Goal: Transaction & Acquisition: Obtain resource

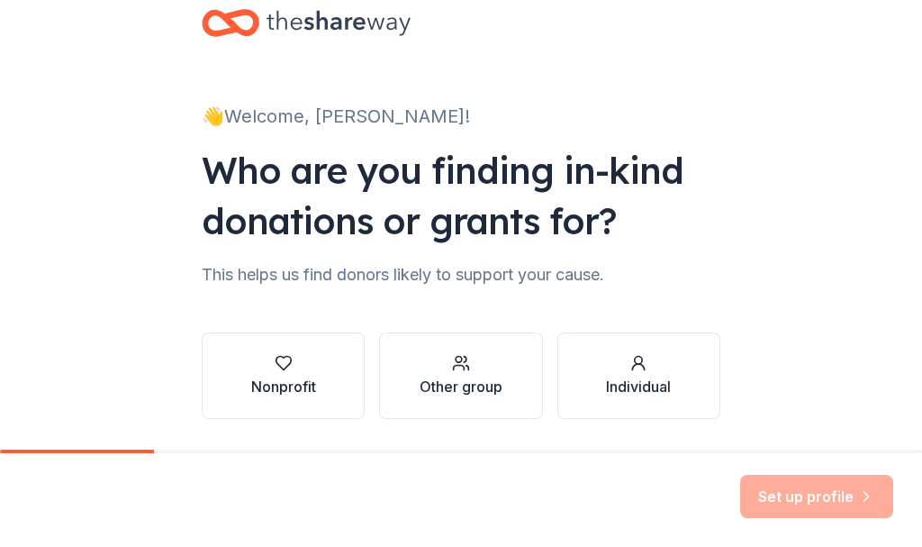
scroll to position [90, 0]
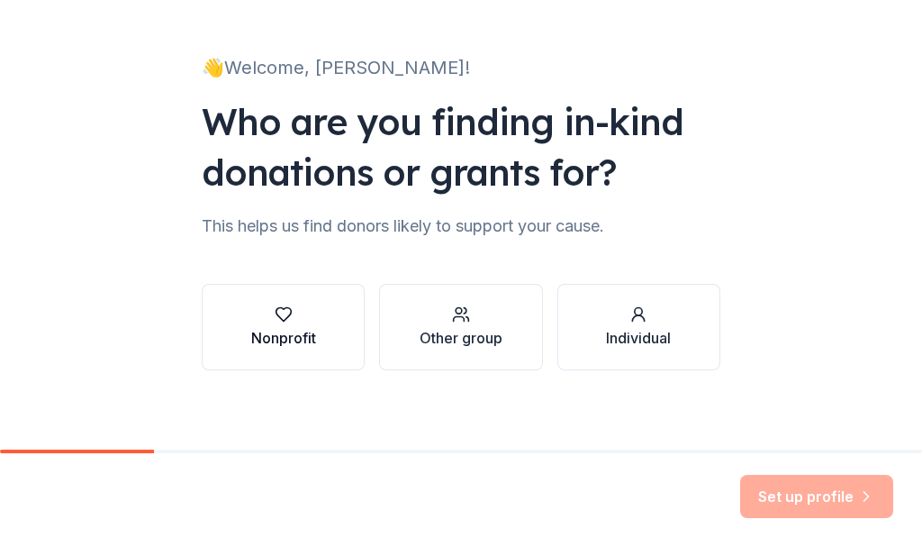
click at [290, 328] on div "Nonprofit" at bounding box center [283, 338] width 65 height 22
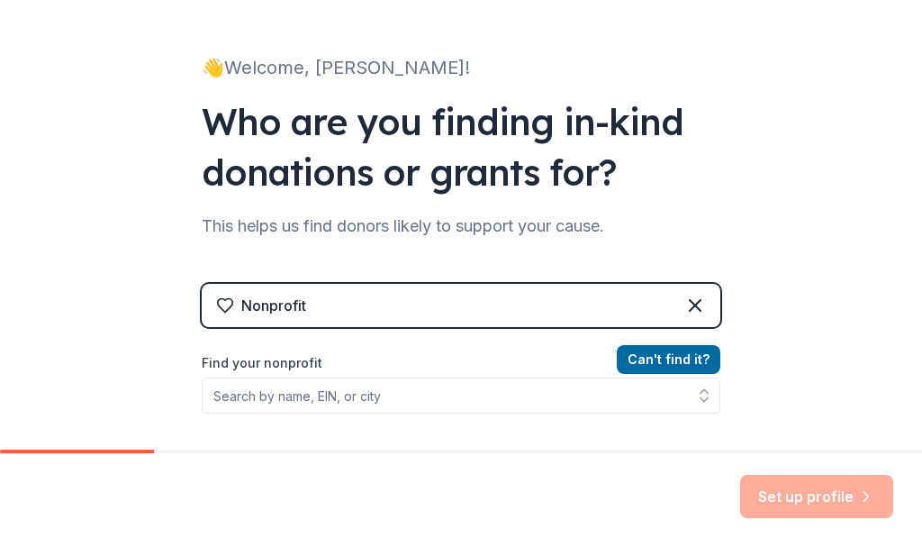
scroll to position [180, 0]
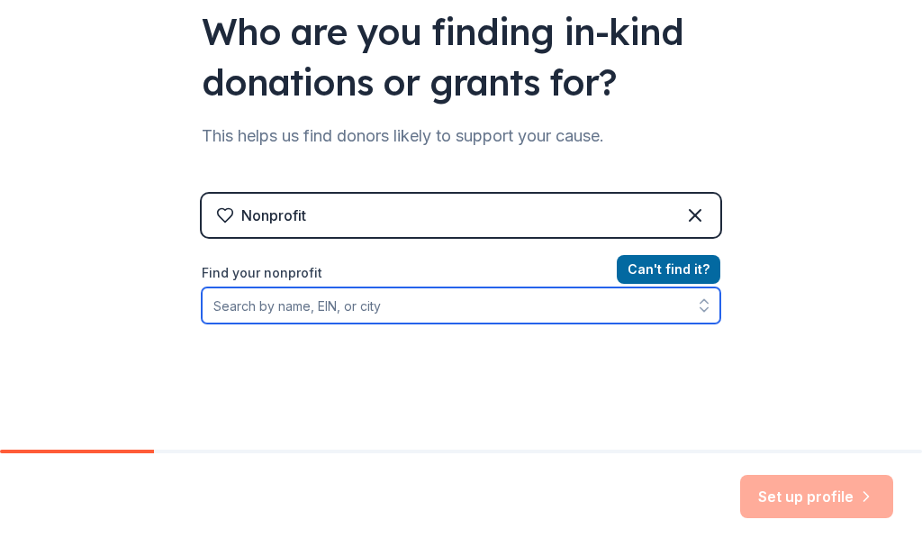
click at [229, 302] on input "Find your nonprofit" at bounding box center [461, 305] width 519 height 36
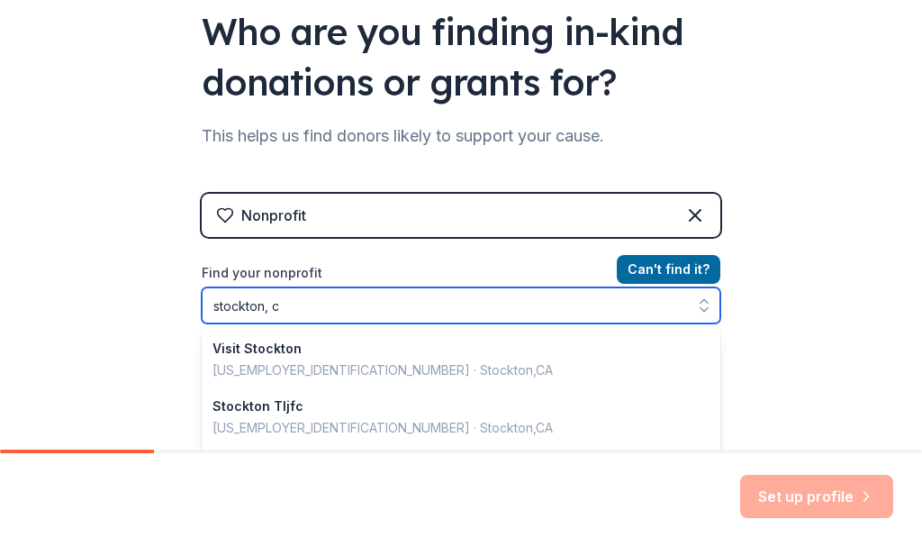
type input "stockton, [GEOGRAPHIC_DATA]"
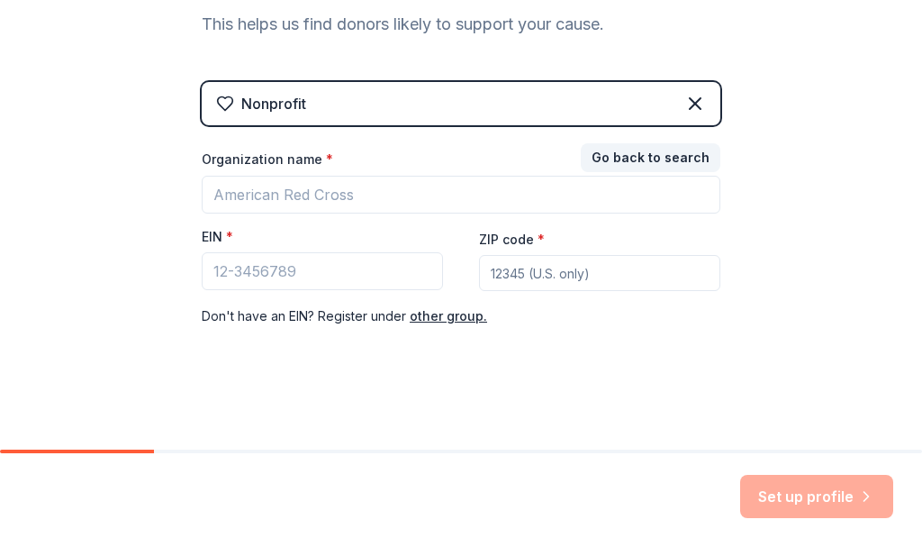
scroll to position [292, 0]
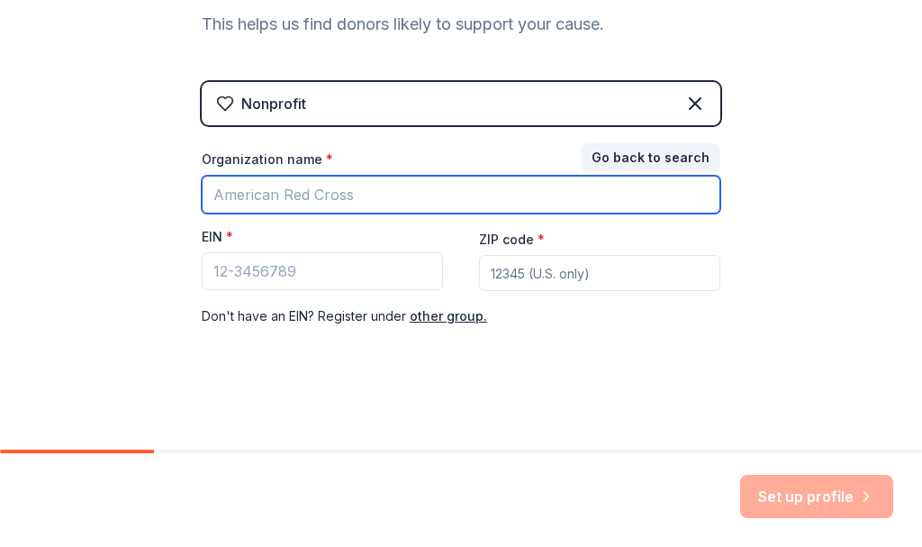
click at [224, 186] on input "Organization name *" at bounding box center [461, 195] width 519 height 38
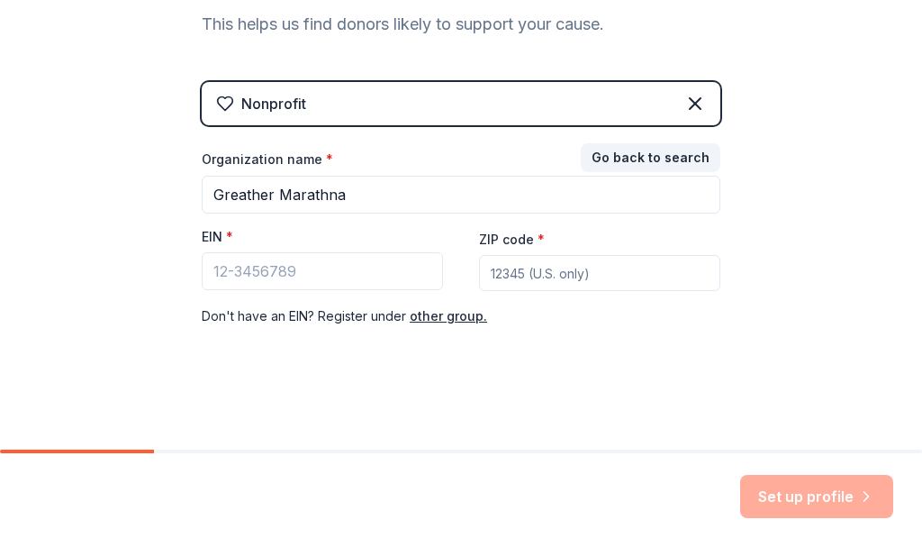
drag, startPoint x: 253, startPoint y: 195, endPoint x: 171, endPoint y: 203, distance: 82.3
click at [173, 203] on div "👋 Welcome, [PERSON_NAME]! Who are you finding in-kind donations or grants for? …" at bounding box center [461, 78] width 576 height 741
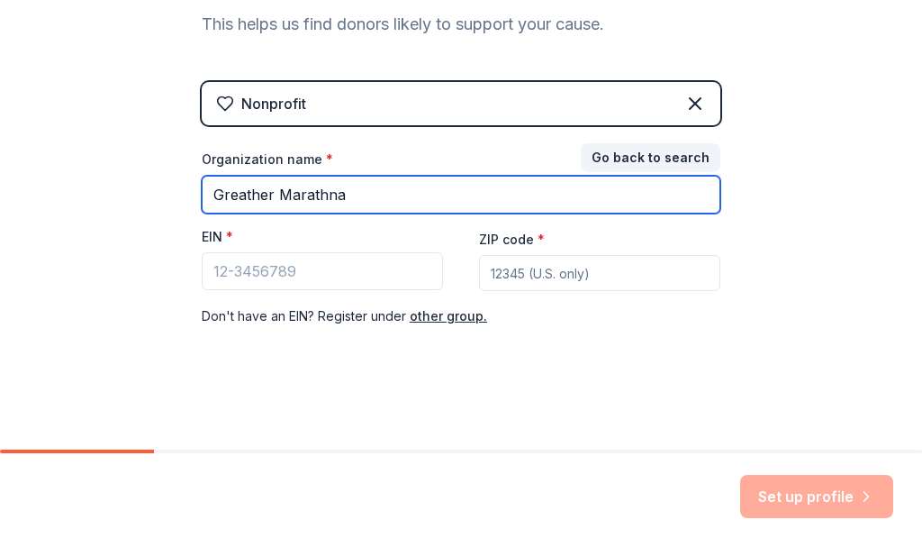
click at [243, 190] on input "Greather Marathna" at bounding box center [461, 195] width 519 height 38
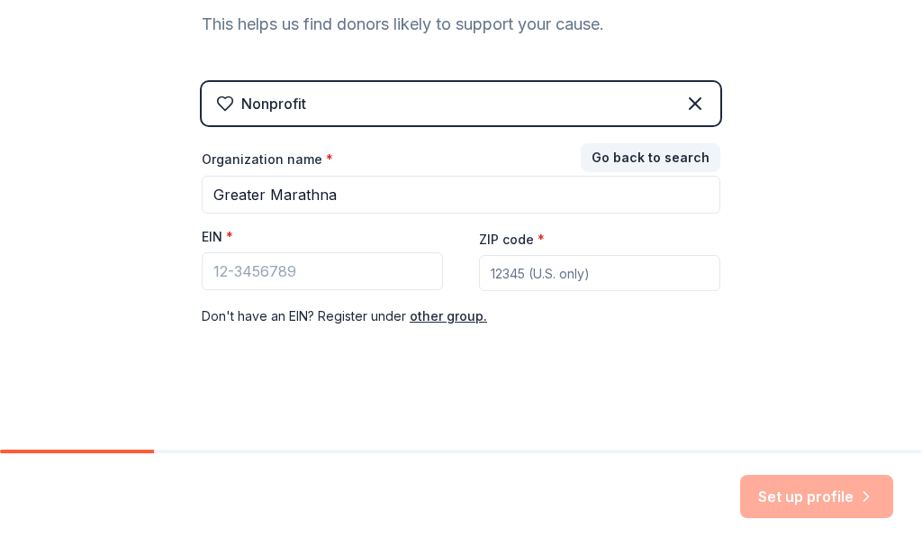
drag, startPoint x: 299, startPoint y: 199, endPoint x: 111, endPoint y: 217, distance: 189.1
click at [111, 217] on div "👋 Welcome, [PERSON_NAME]! Who are you finding in-kind donations or grants for? …" at bounding box center [461, 78] width 922 height 741
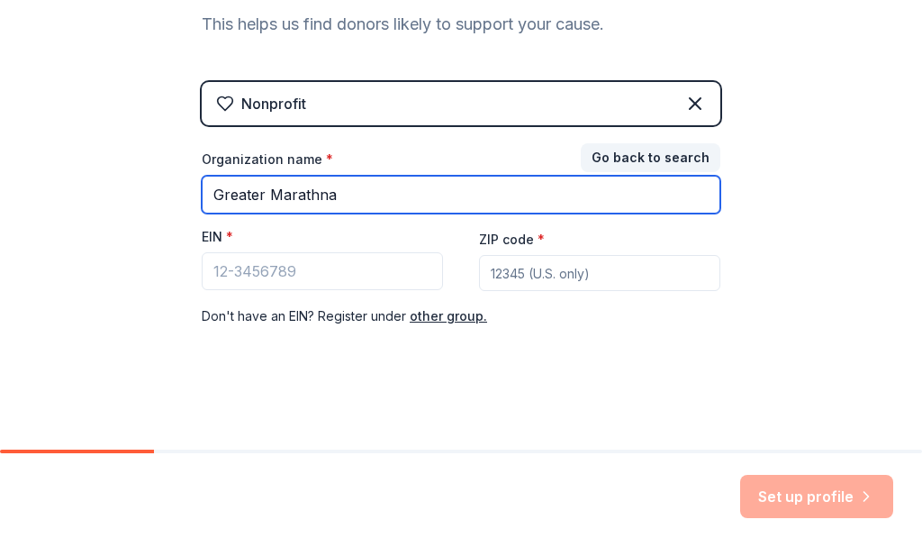
click at [329, 192] on input "Greater Marathna" at bounding box center [461, 195] width 519 height 38
type input "Greater [DEMOGRAPHIC_DATA] In [DEMOGRAPHIC_DATA]"
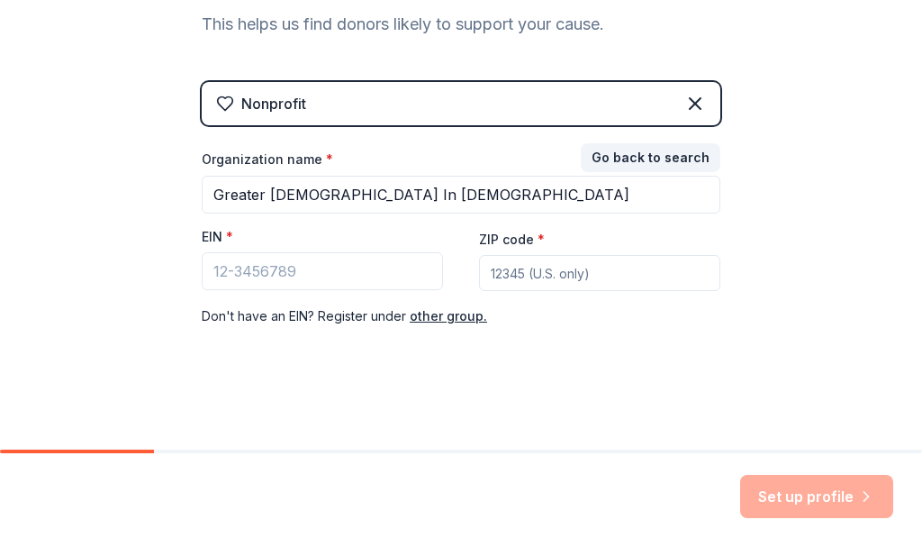
click at [502, 275] on input "ZIP code *" at bounding box center [599, 273] width 241 height 36
click at [371, 340] on div "Nonprofit Go back to search Organization name * Greater [DEMOGRAPHIC_DATA] In […" at bounding box center [461, 222] width 519 height 281
click at [428, 318] on button "other group." at bounding box center [448, 316] width 77 height 22
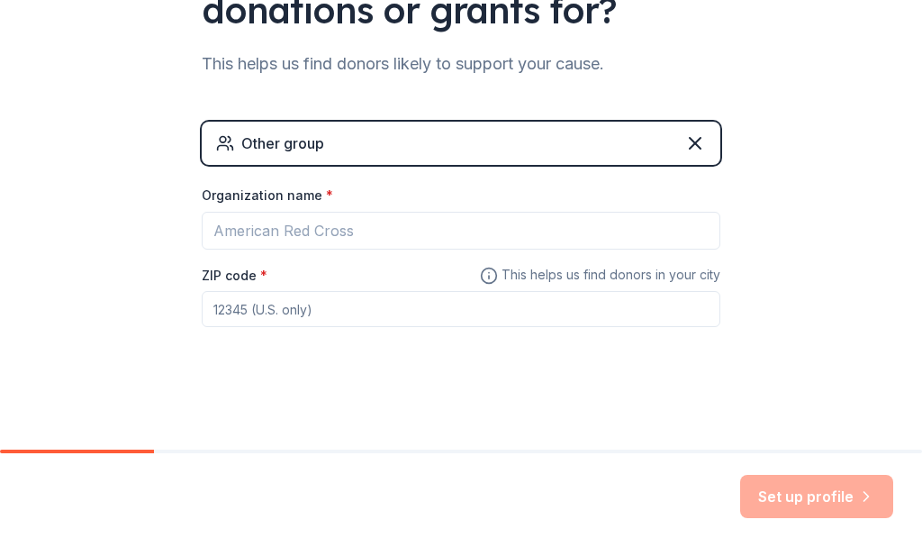
scroll to position [252, 0]
click at [687, 137] on icon at bounding box center [696, 143] width 22 height 22
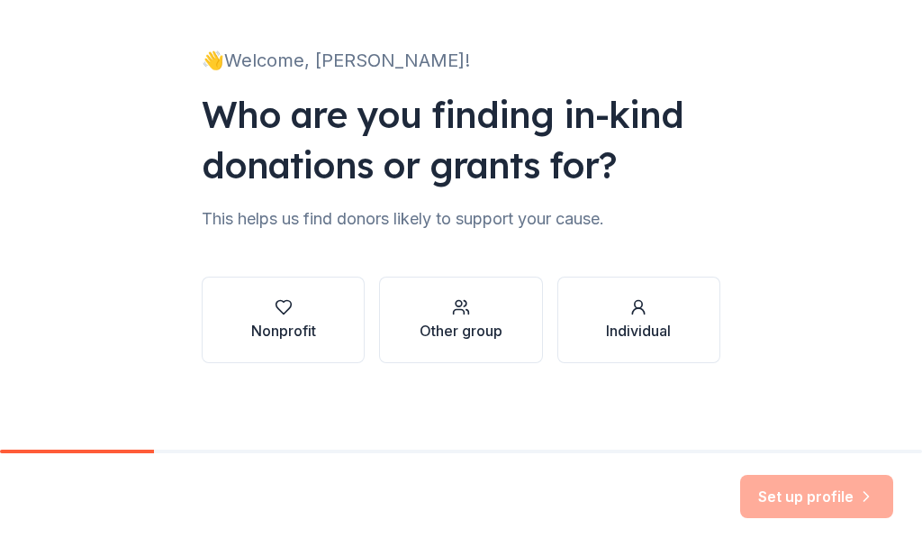
scroll to position [97, 0]
click at [615, 321] on div "Individual" at bounding box center [638, 331] width 65 height 22
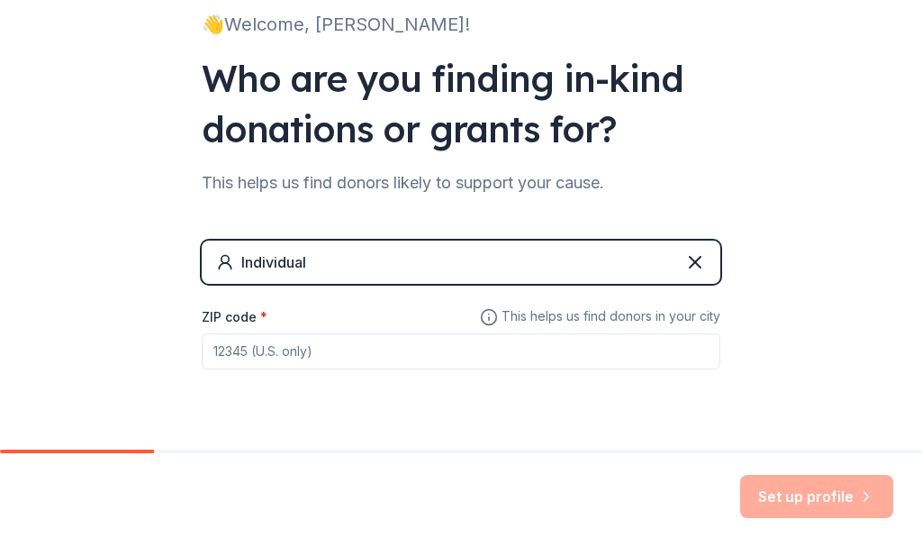
scroll to position [176, 0]
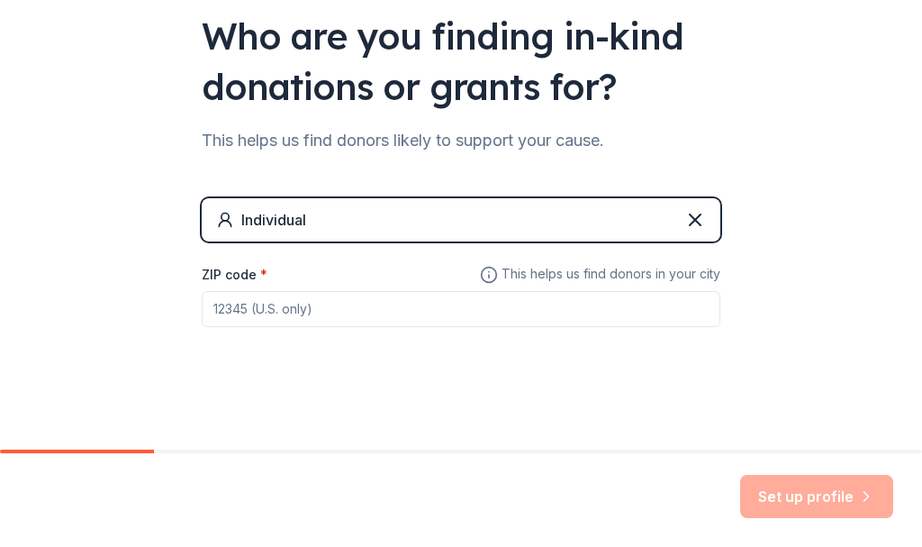
click at [238, 313] on input "ZIP code *" at bounding box center [461, 309] width 519 height 36
type input "95209"
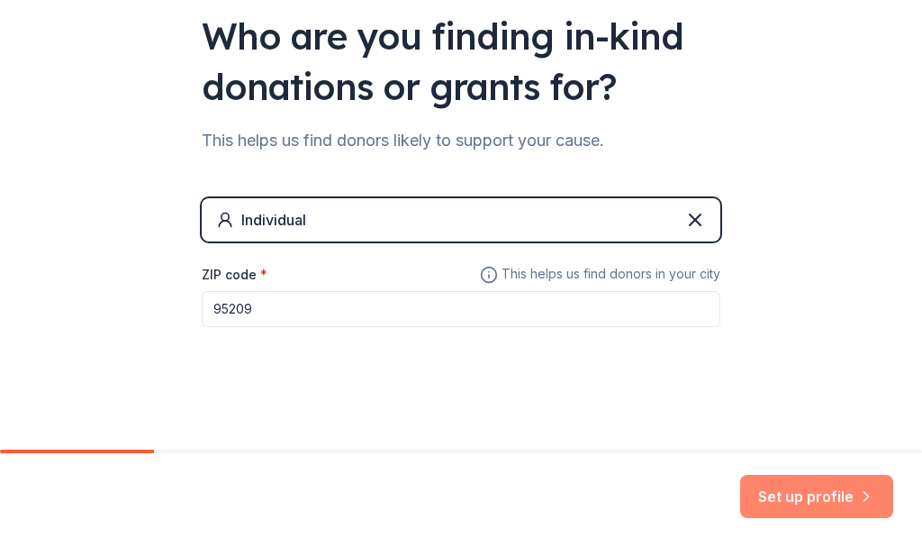
click at [819, 494] on button "Set up profile" at bounding box center [816, 496] width 153 height 43
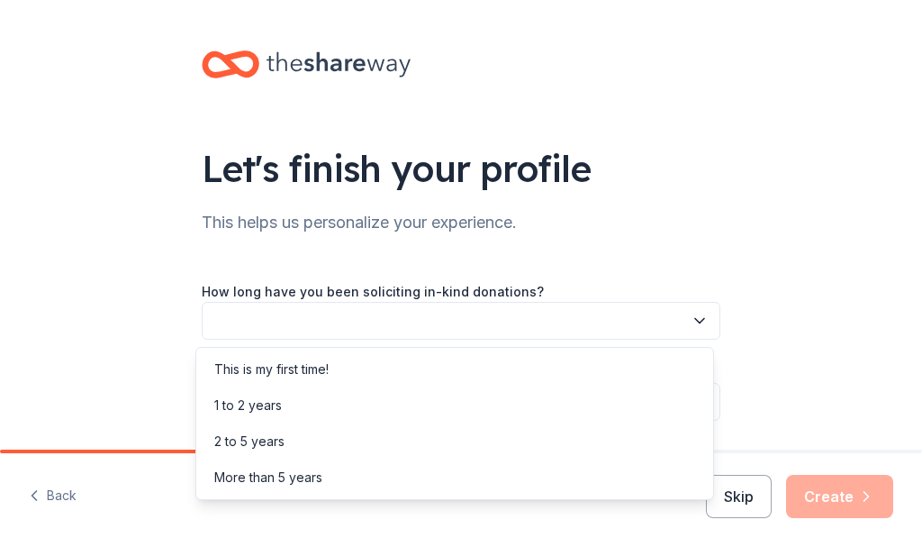
click at [691, 317] on icon "button" at bounding box center [700, 321] width 18 height 18
click at [326, 366] on div "This is my first time!" at bounding box center [271, 369] width 114 height 22
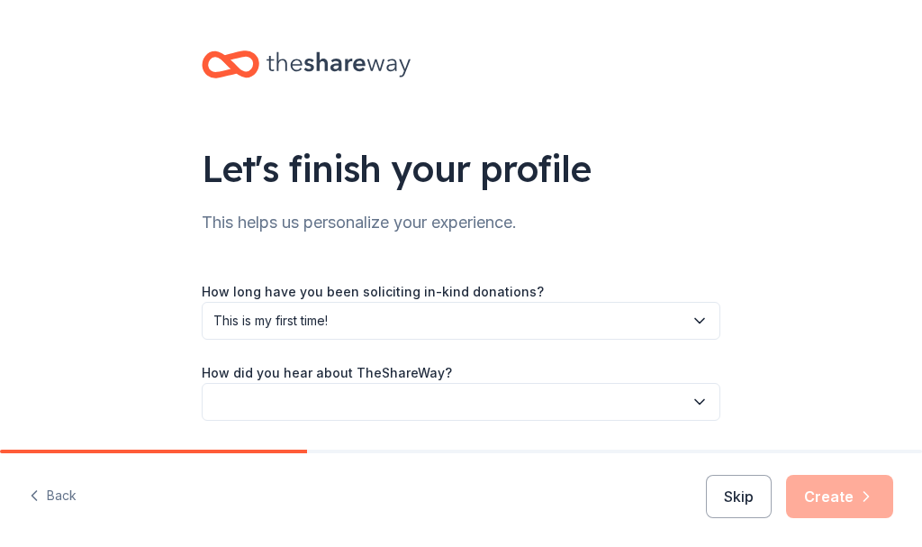
click at [695, 403] on icon "button" at bounding box center [699, 402] width 9 height 5
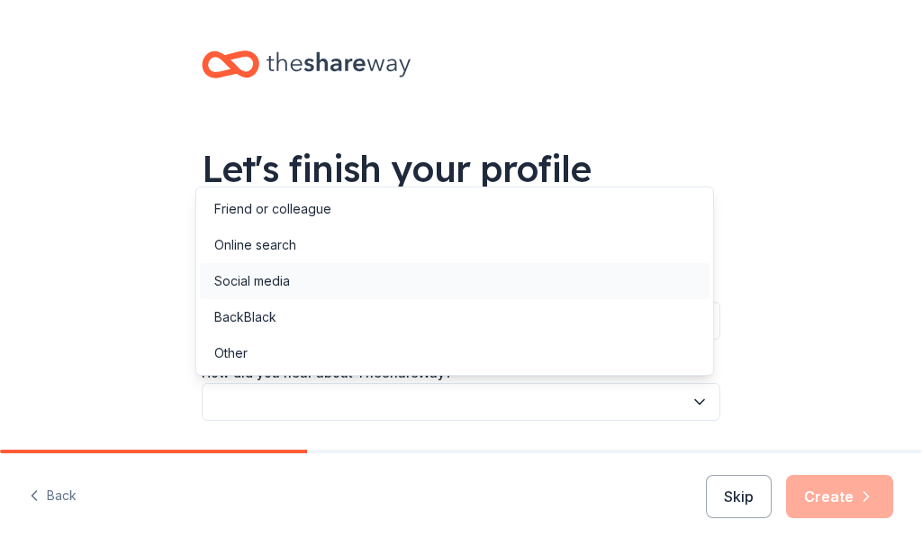
click at [256, 281] on div "Social media" at bounding box center [252, 281] width 76 height 22
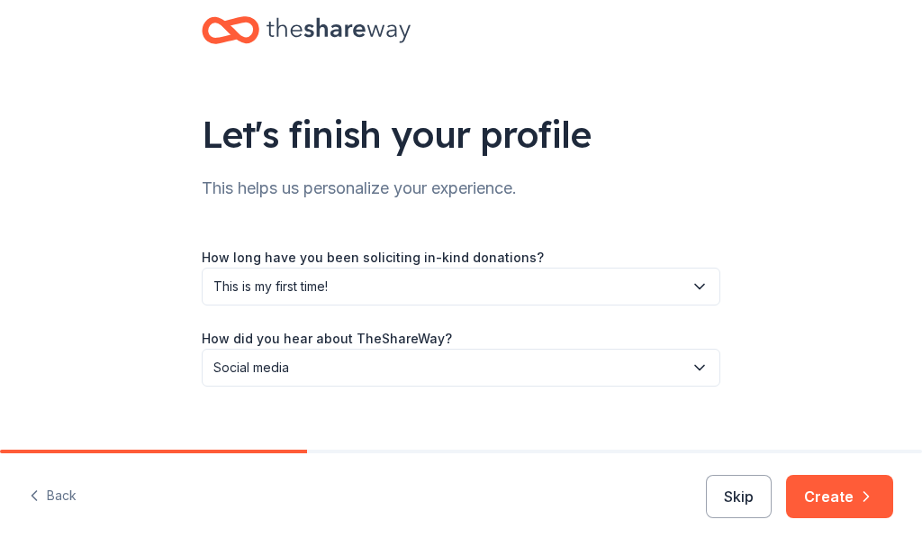
scroll to position [58, 0]
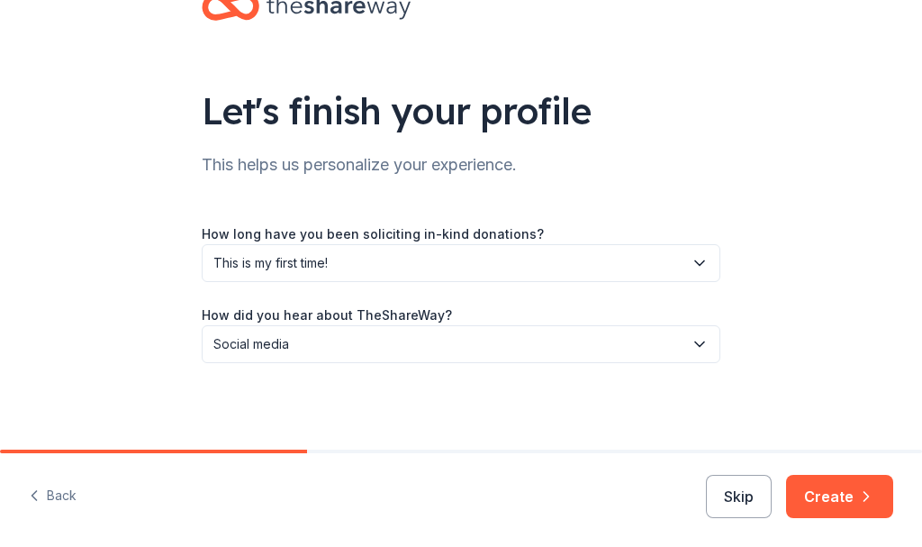
click at [853, 492] on button "Create" at bounding box center [839, 496] width 107 height 43
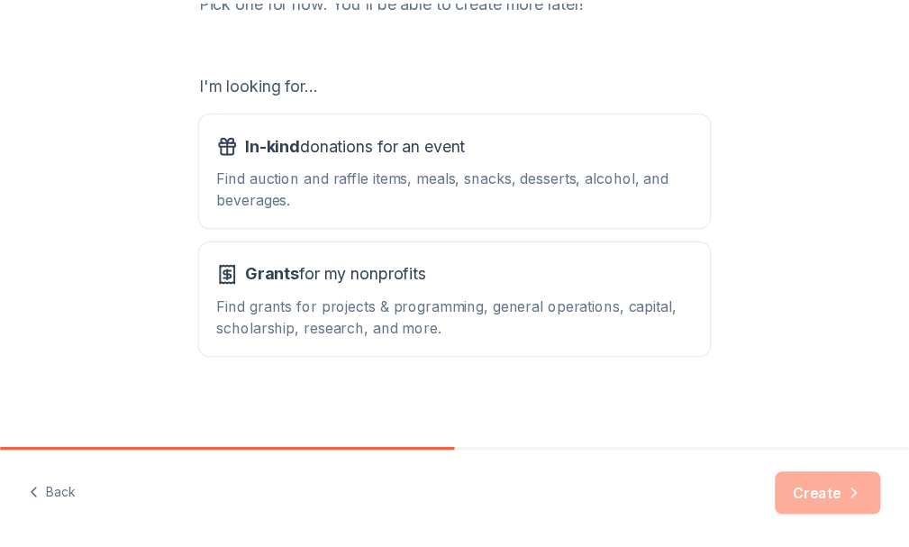
scroll to position [277, 0]
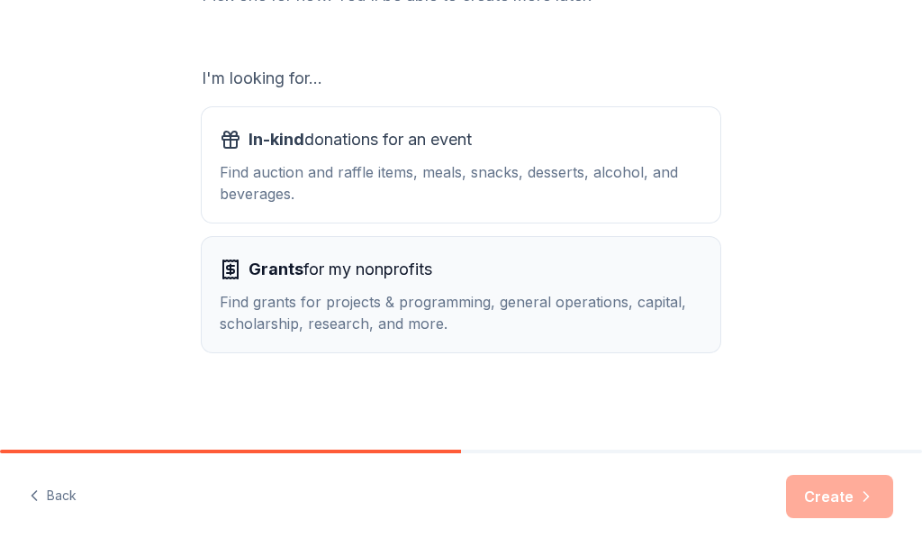
click at [264, 283] on span "Grants for my nonprofits" at bounding box center [341, 269] width 184 height 29
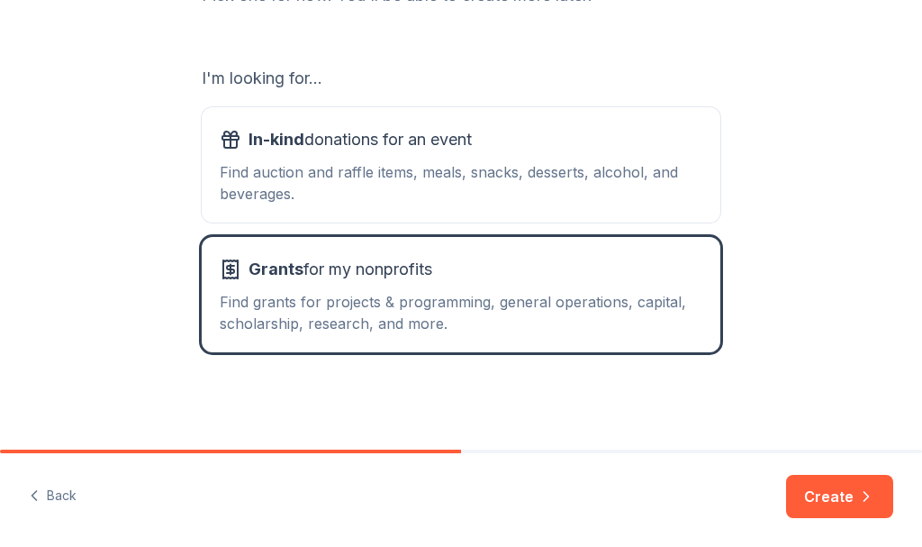
drag, startPoint x: 823, startPoint y: 493, endPoint x: 657, endPoint y: 452, distance: 171.5
click at [822, 491] on button "Create" at bounding box center [839, 496] width 107 height 43
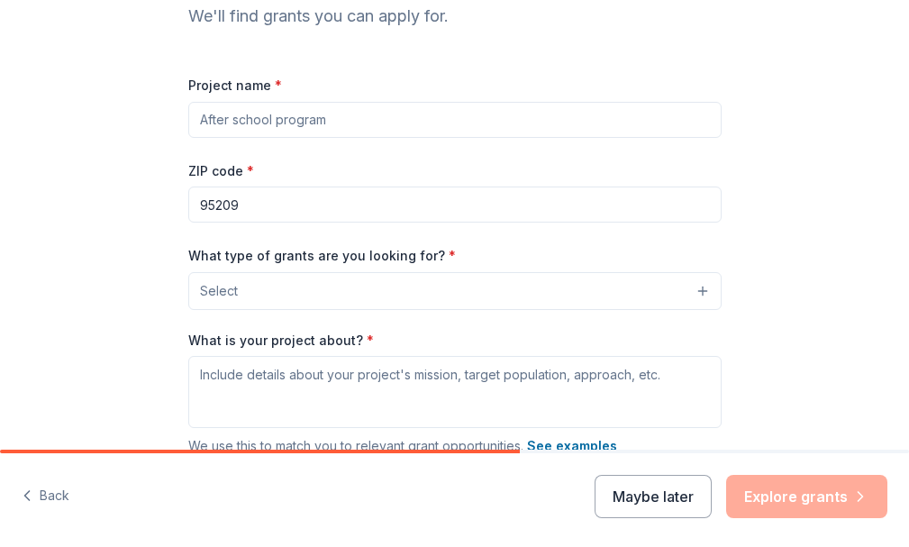
scroll to position [180, 0]
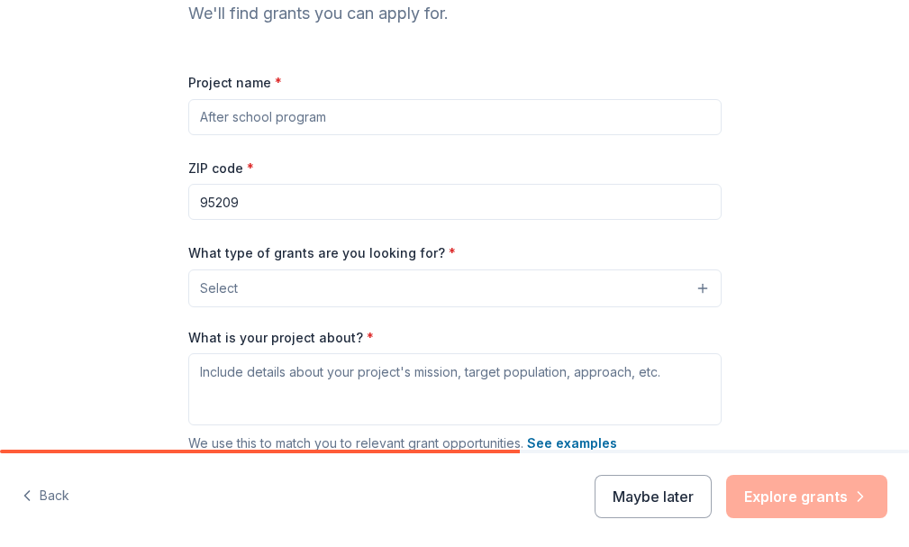
click at [188, 135] on input "Project name *" at bounding box center [454, 117] width 533 height 36
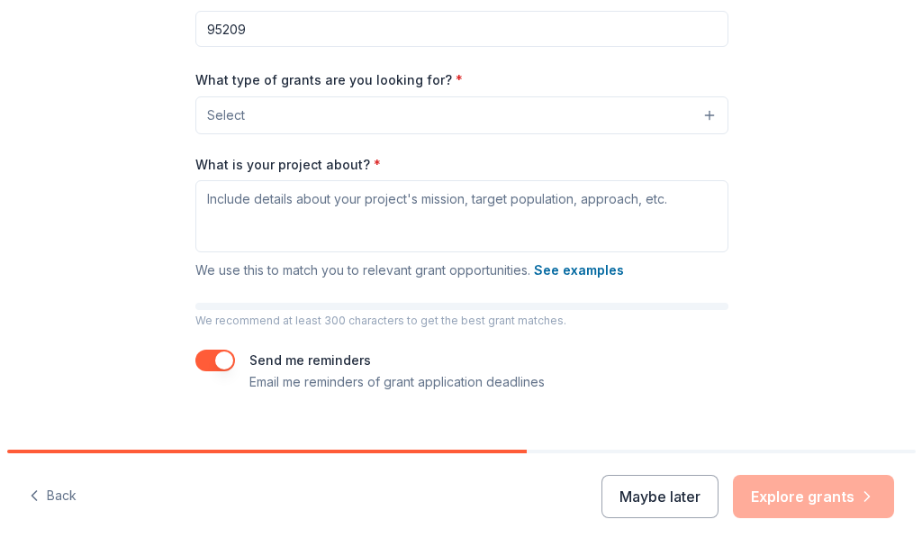
scroll to position [360, 0]
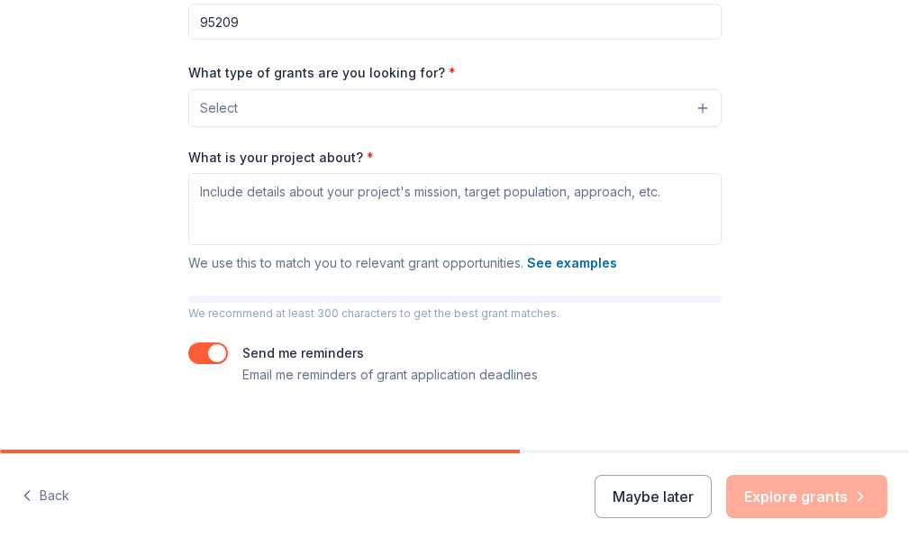
type input "[DATE] School Transportation"
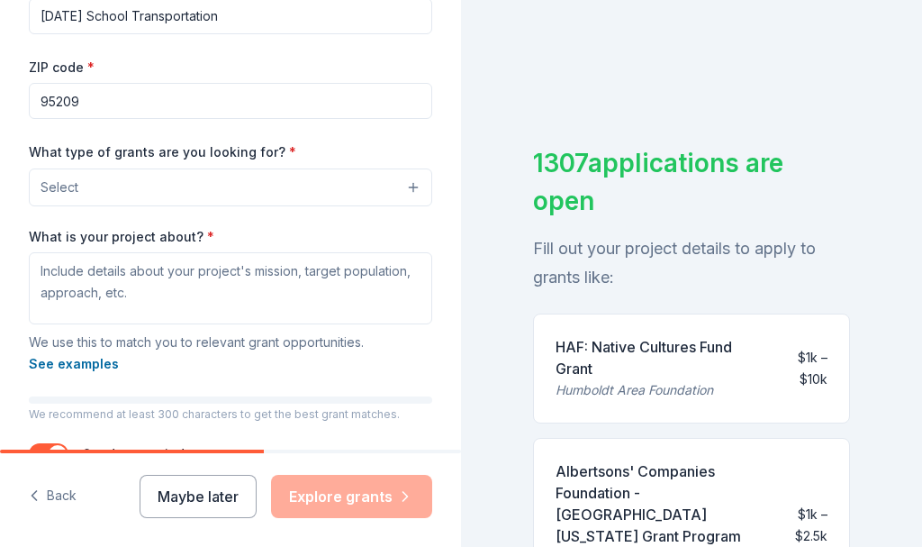
click at [396, 184] on button "Select" at bounding box center [231, 187] width 404 height 38
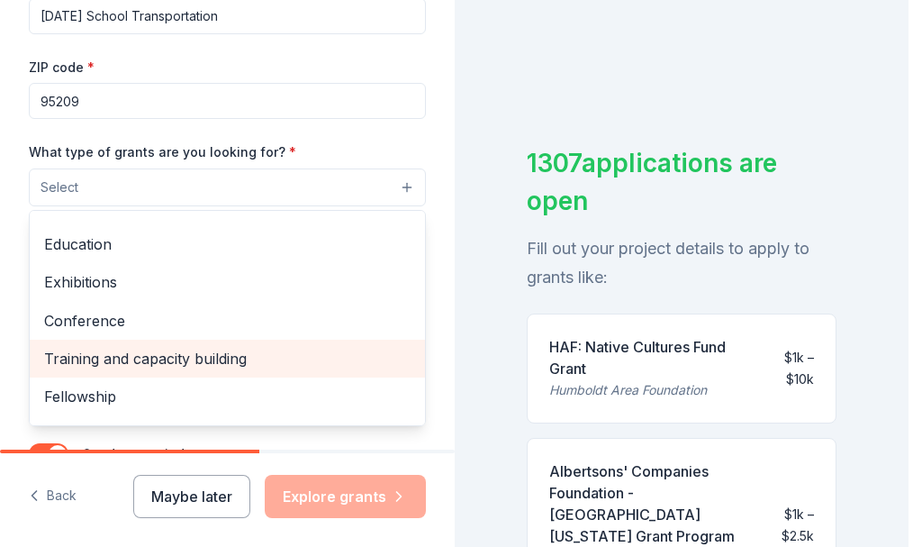
scroll to position [90, 0]
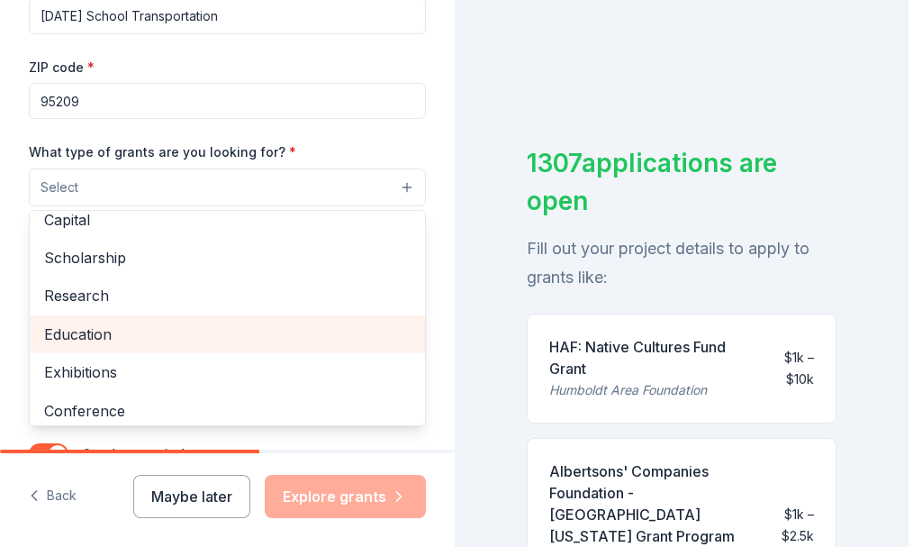
click at [91, 333] on span "Education" at bounding box center [227, 333] width 367 height 23
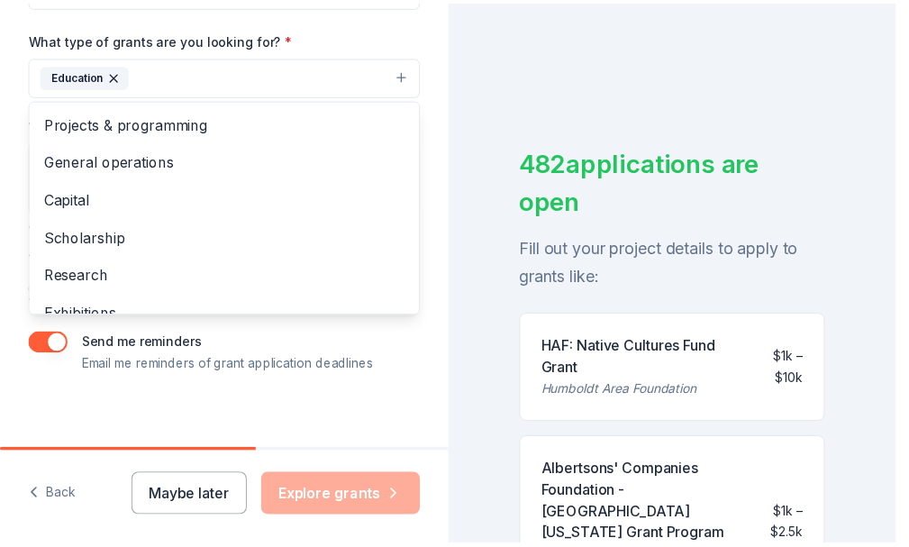
scroll to position [485, 0]
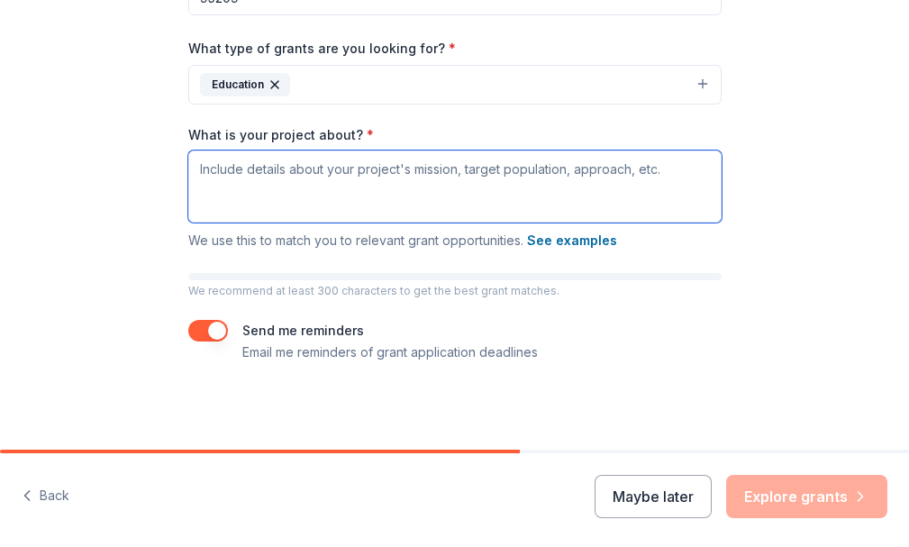
click at [188, 152] on textarea "What is your project about? *" at bounding box center [454, 186] width 533 height 72
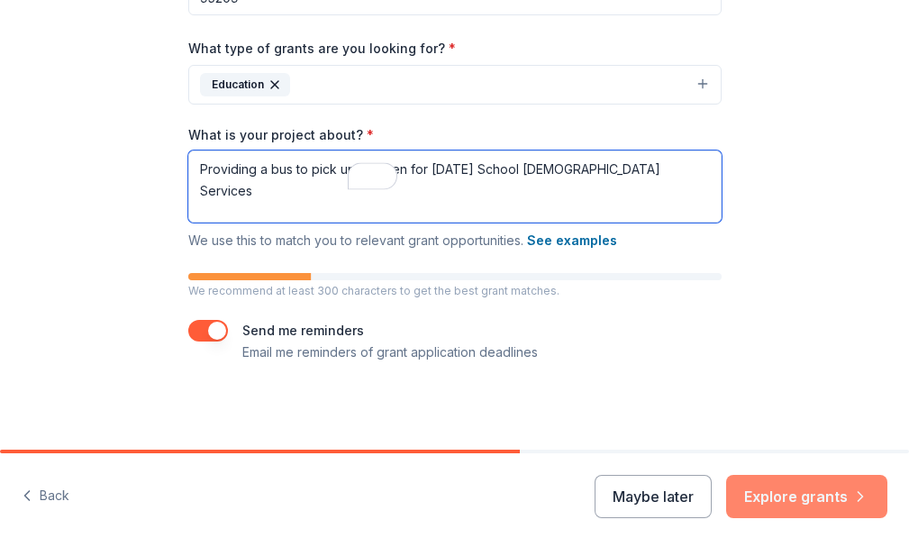
type textarea "Providing a bus to pick up children for [DATE] School [DEMOGRAPHIC_DATA] Servic…"
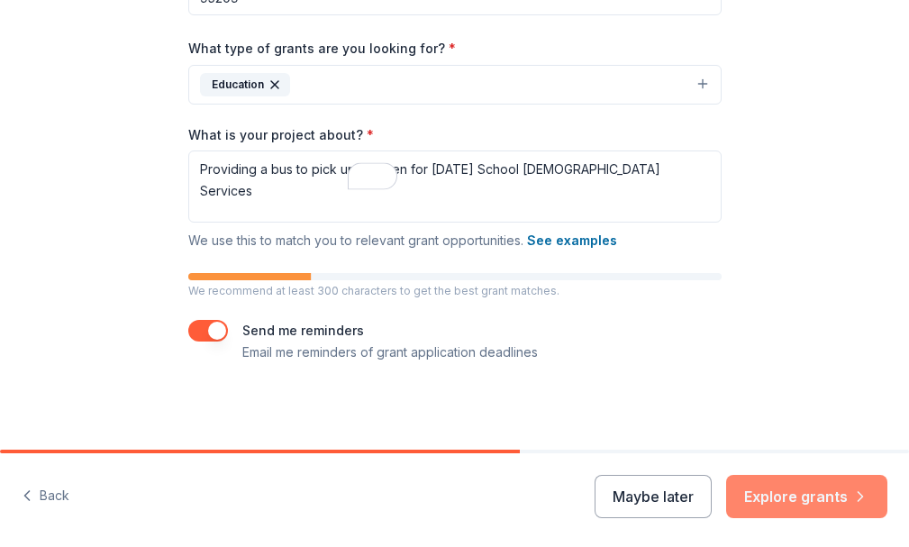
click at [726, 498] on button "Explore grants" at bounding box center [806, 496] width 161 height 43
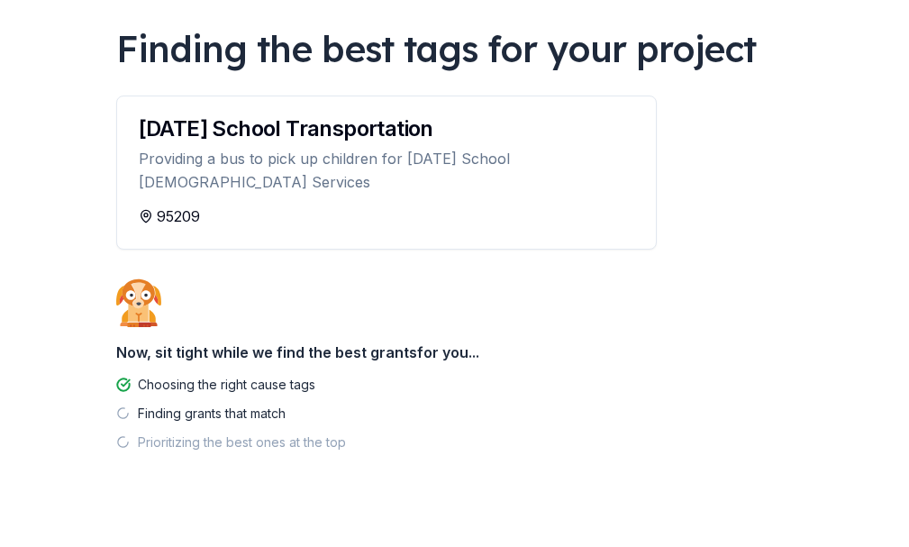
scroll to position [129, 0]
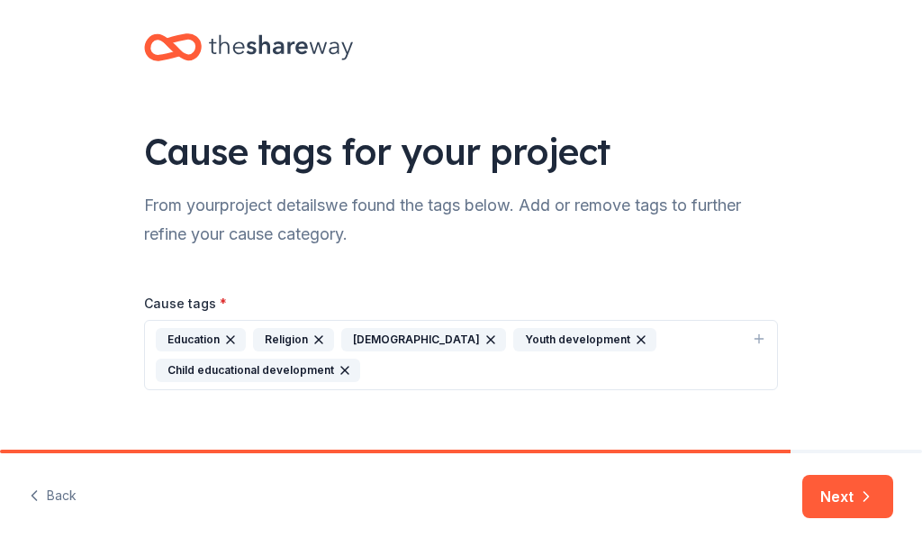
scroll to position [44, 0]
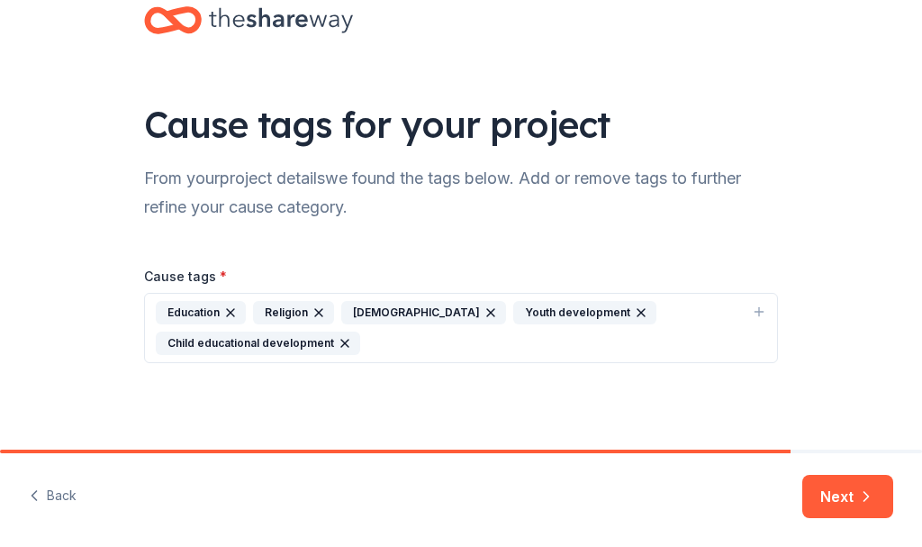
click at [283, 310] on div "Religion" at bounding box center [293, 312] width 81 height 23
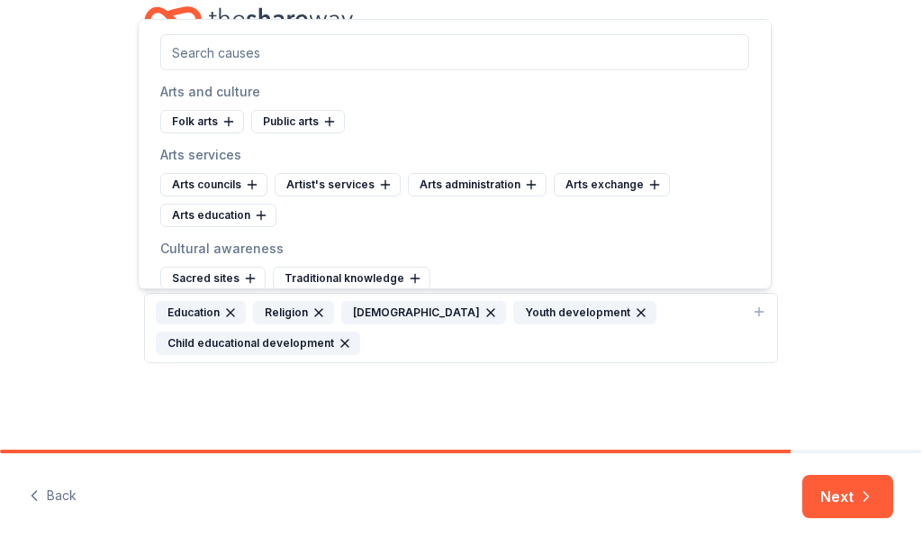
click at [401, 313] on div "[DEMOGRAPHIC_DATA]" at bounding box center [423, 312] width 165 height 23
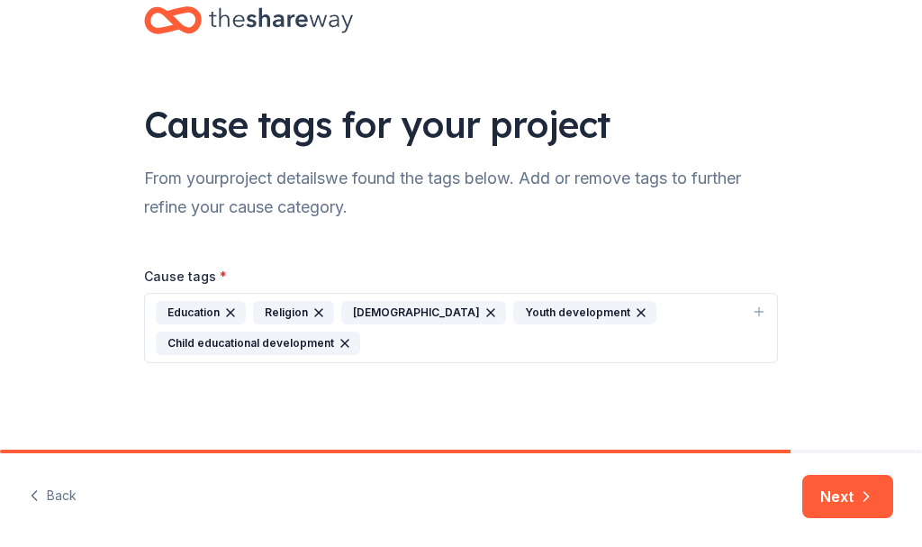
click at [547, 312] on div "Youth development" at bounding box center [584, 312] width 143 height 23
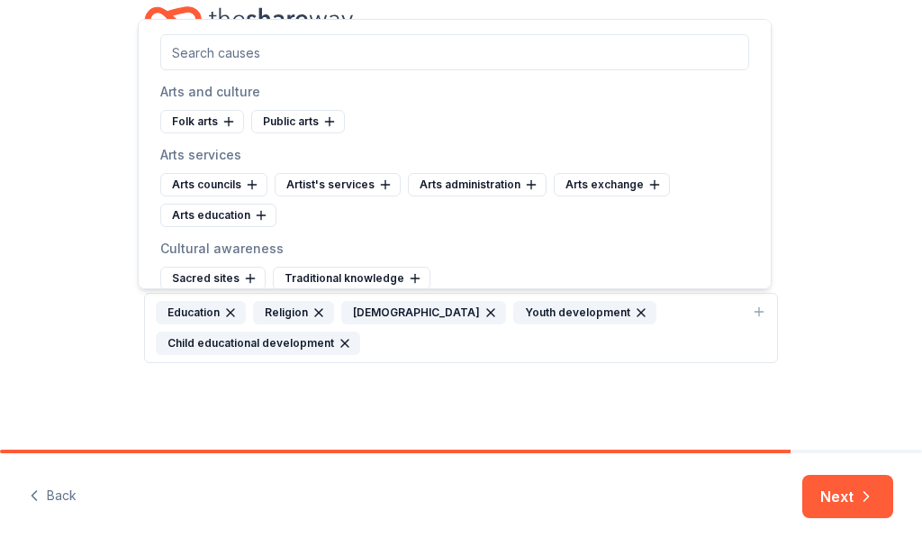
click at [301, 338] on div "Child educational development" at bounding box center [258, 342] width 204 height 23
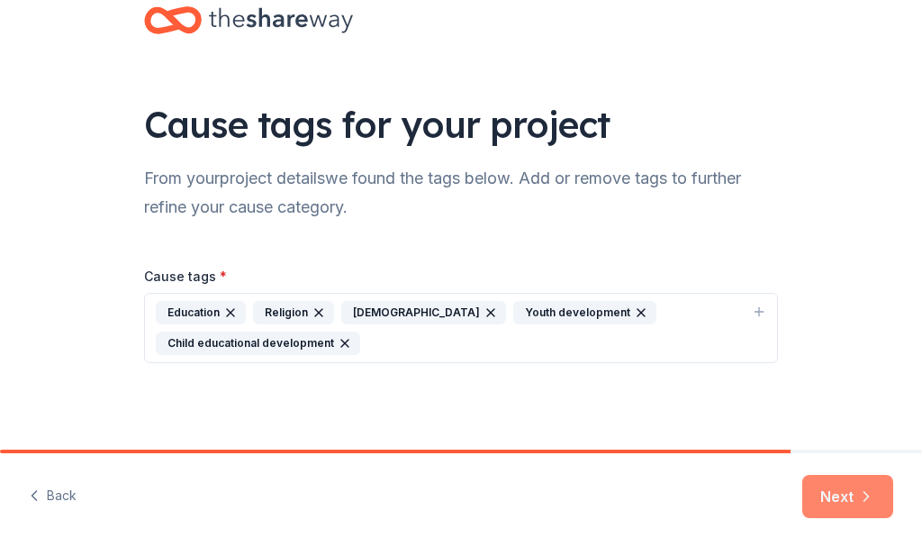
click at [836, 492] on button "Next" at bounding box center [848, 496] width 91 height 43
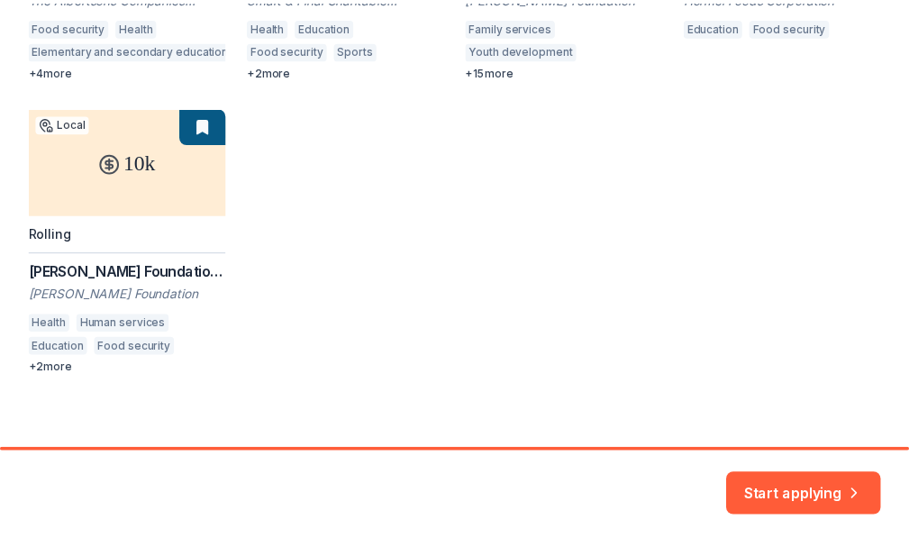
scroll to position [540, 0]
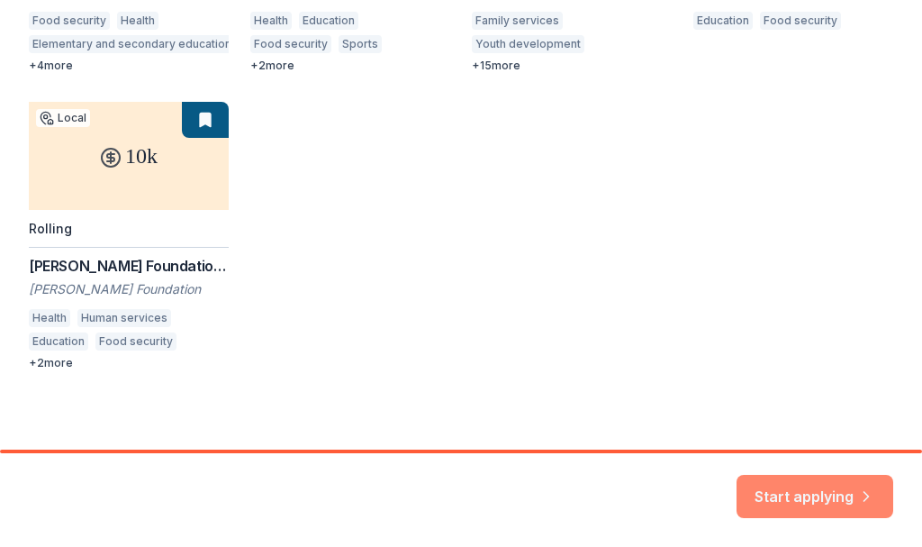
click at [802, 493] on button "Start applying" at bounding box center [815, 486] width 157 height 43
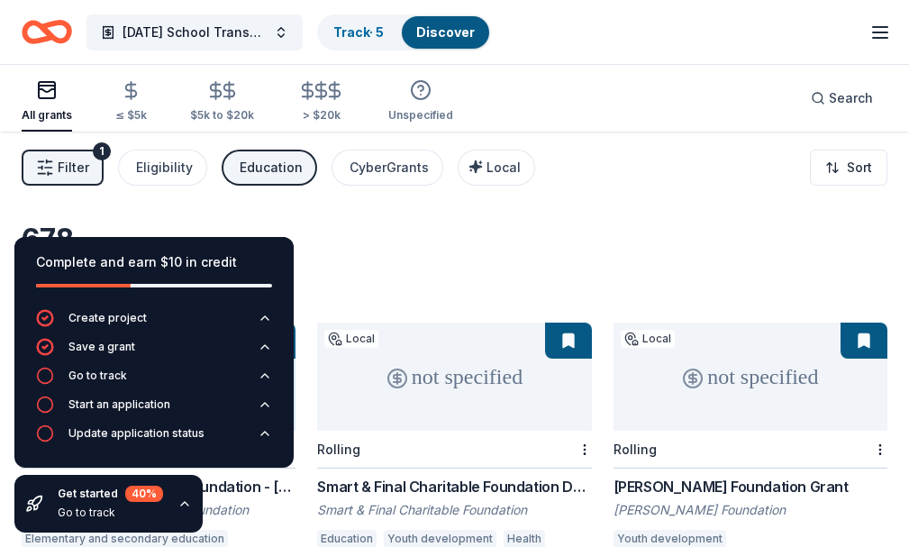
click at [625, 192] on div "Filter 1 Eligibility Education CyberGrants Local Sort" at bounding box center [454, 168] width 909 height 72
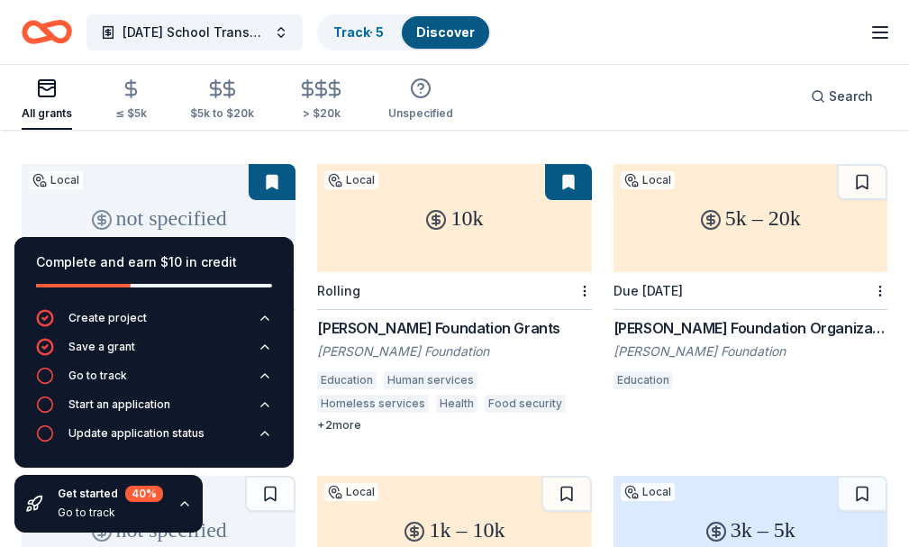
scroll to position [479, 0]
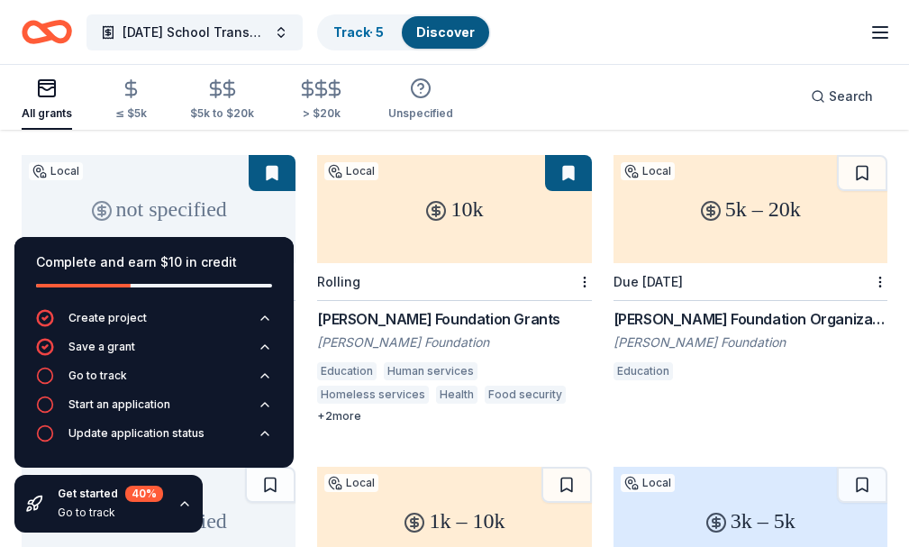
click at [449, 26] on link "Discover" at bounding box center [445, 31] width 59 height 15
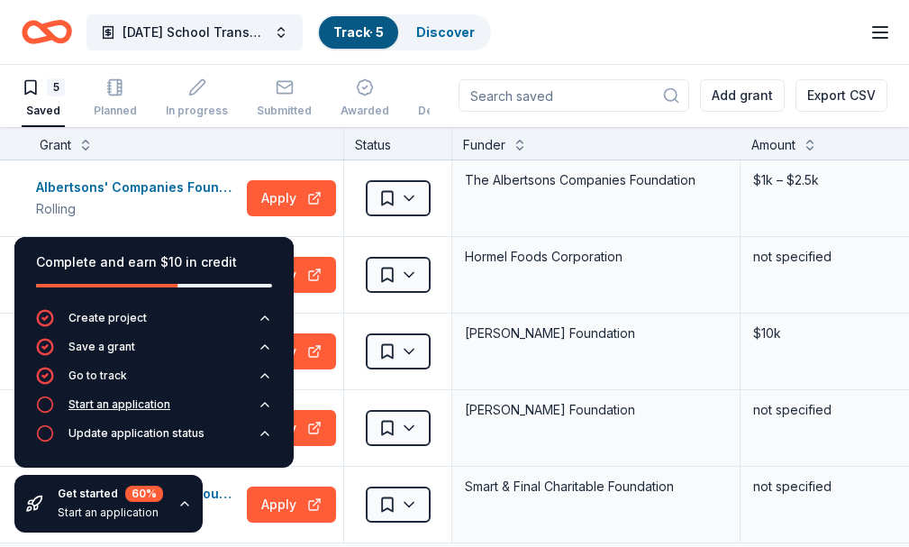
click at [109, 404] on div "Start an application" at bounding box center [119, 404] width 102 height 14
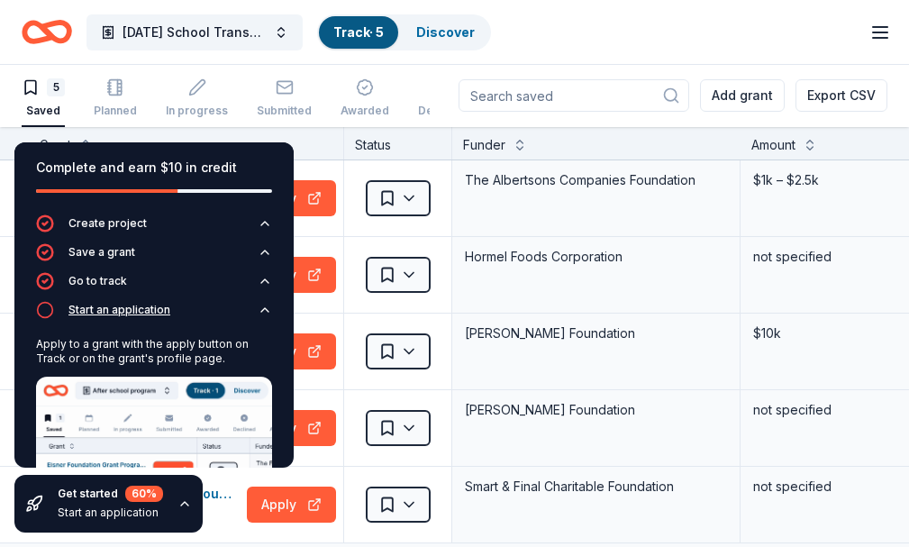
click at [117, 308] on div "Start an application" at bounding box center [119, 310] width 102 height 14
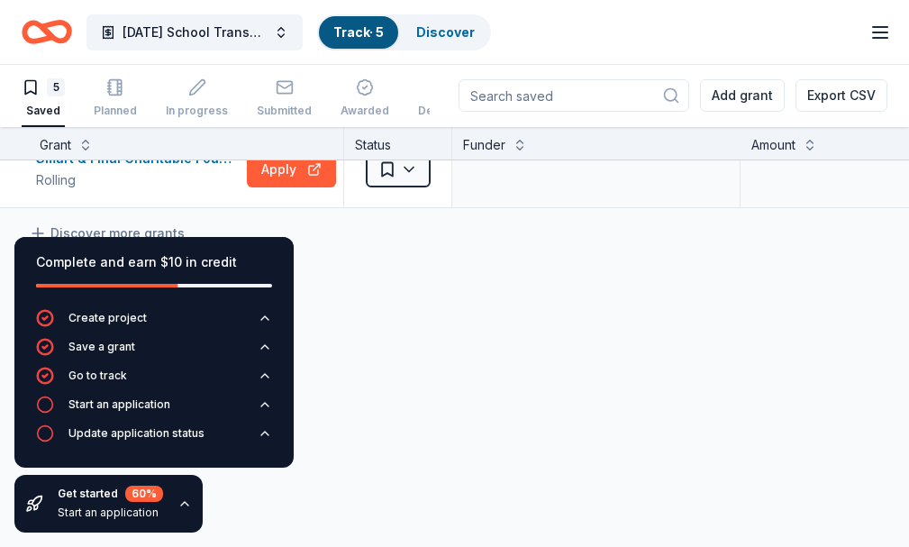
scroll to position [349, 0]
click at [0, 0] on link "Start free trial" at bounding box center [0, 0] width 0 height 0
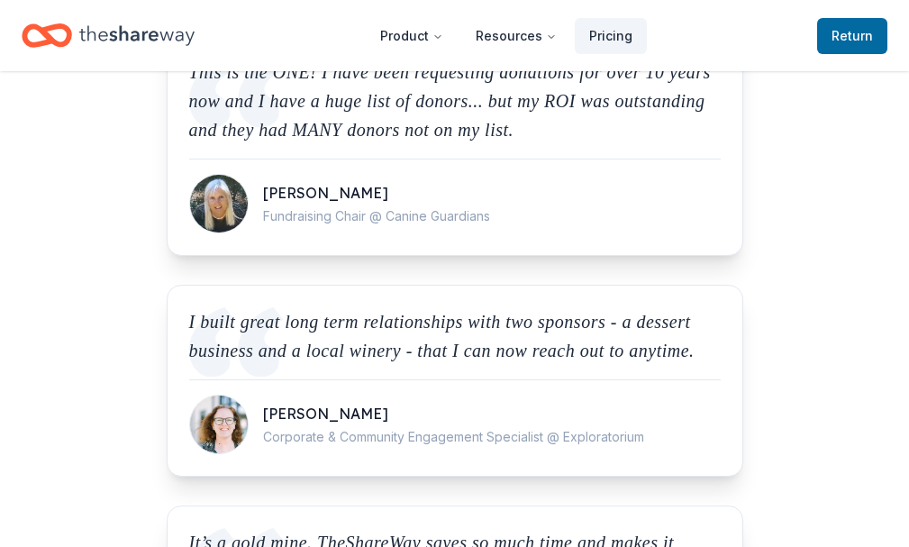
scroll to position [4431, 0]
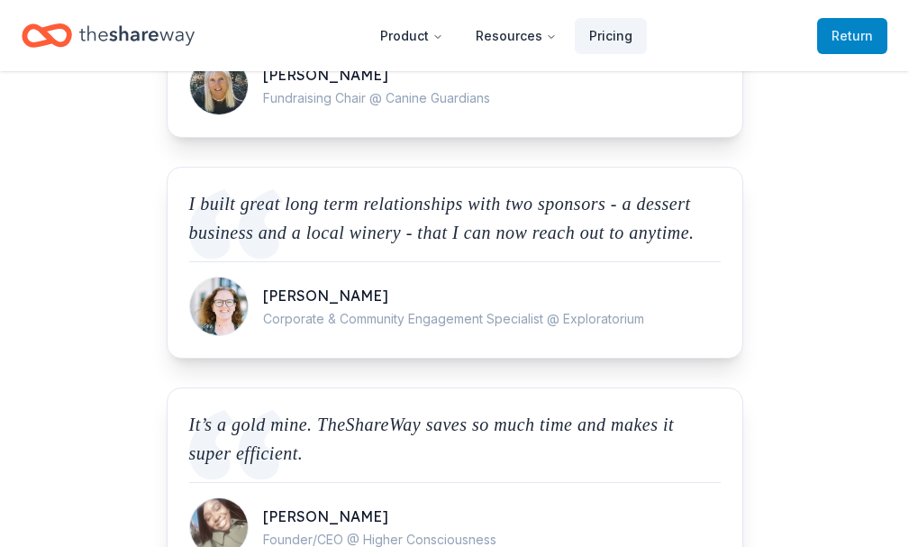
click at [0, 0] on span "to TheShareWay" at bounding box center [0, 0] width 0 height 0
